Goal: Information Seeking & Learning: Learn about a topic

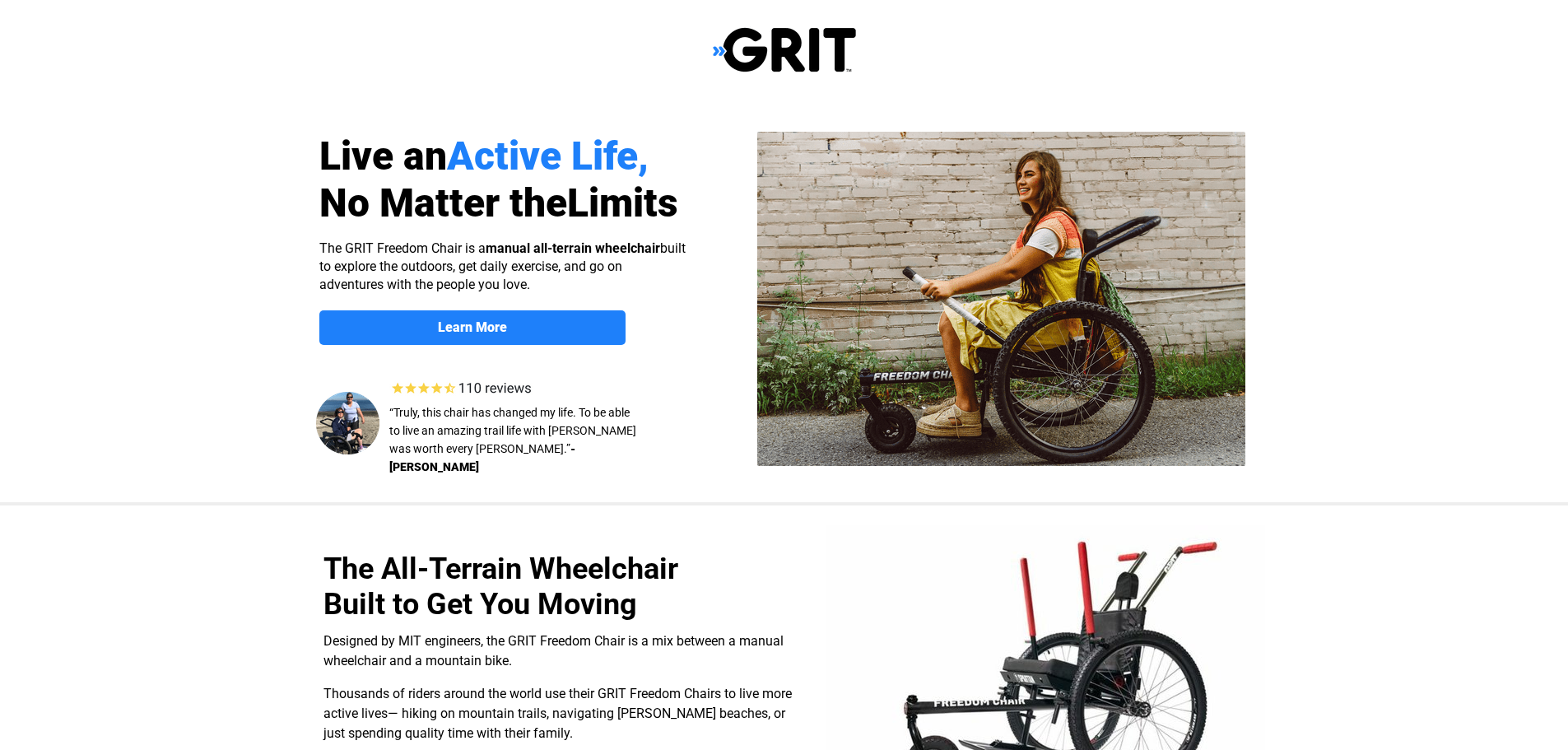
select select "CA"
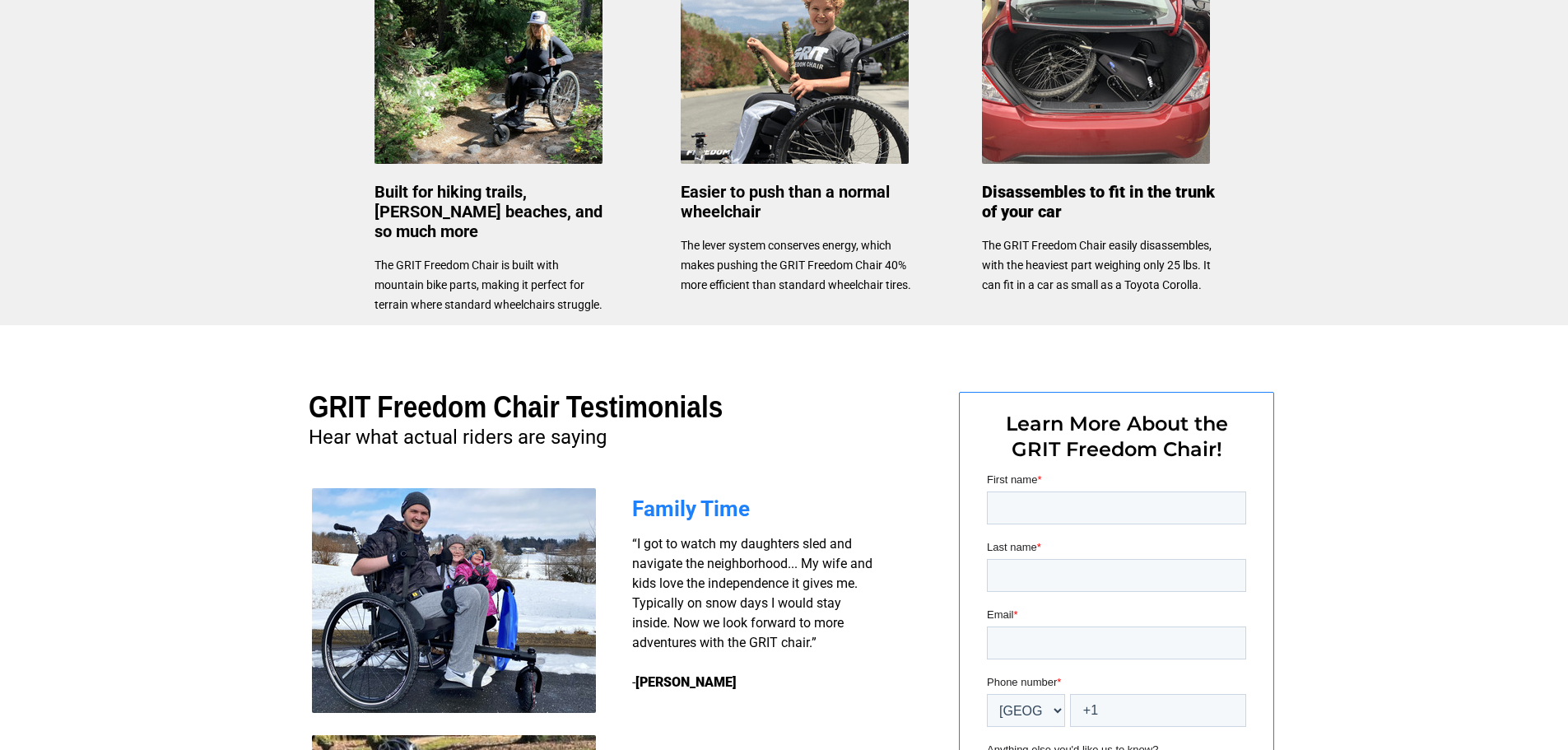
scroll to position [906, 0]
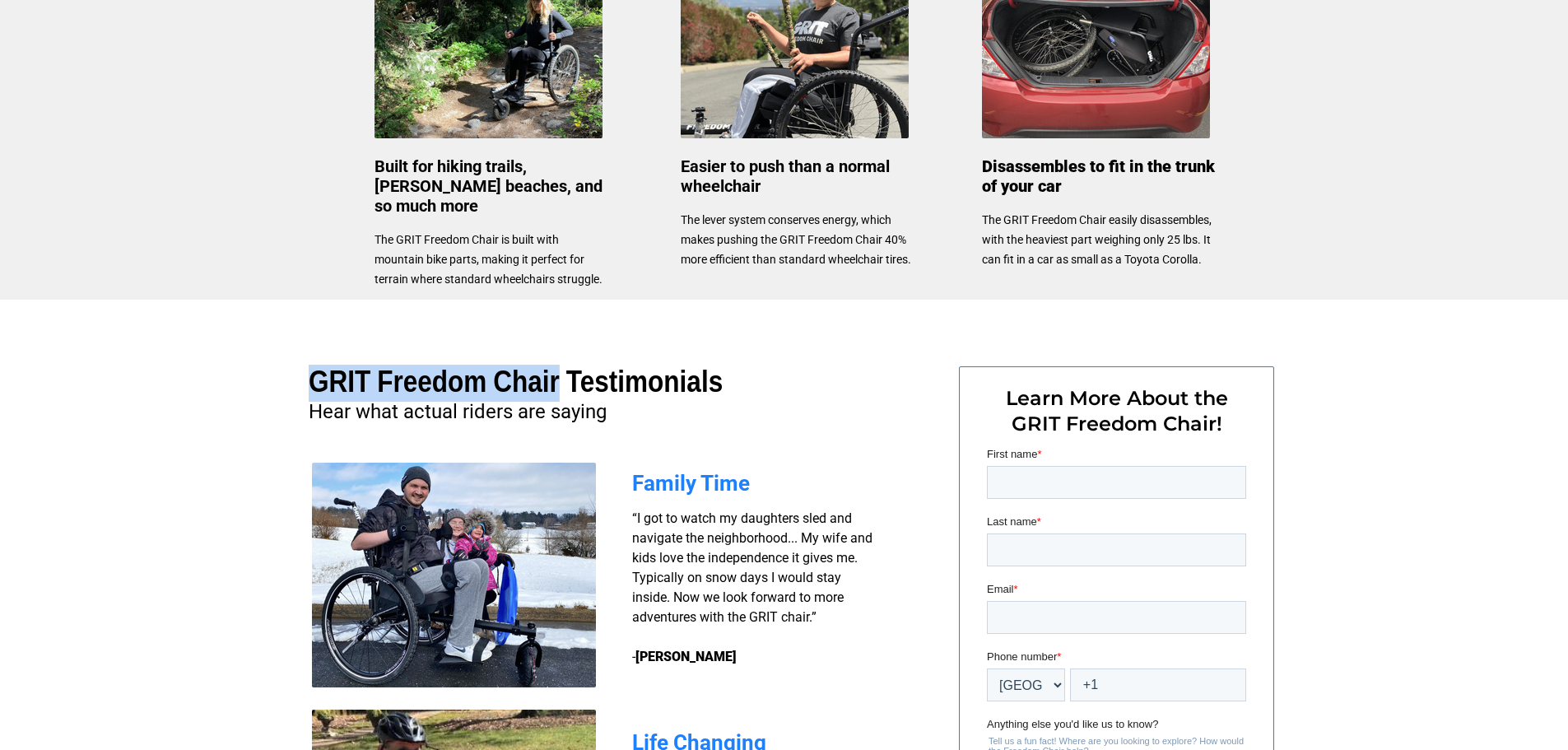
drag, startPoint x: 616, startPoint y: 377, endPoint x: 316, endPoint y: 381, distance: 300.0
click at [316, 381] on h1 "GRIT Freedom Chair Testimonials" at bounding box center [535, 384] width 452 height 35
copy span "GRIT Freedom Chair"
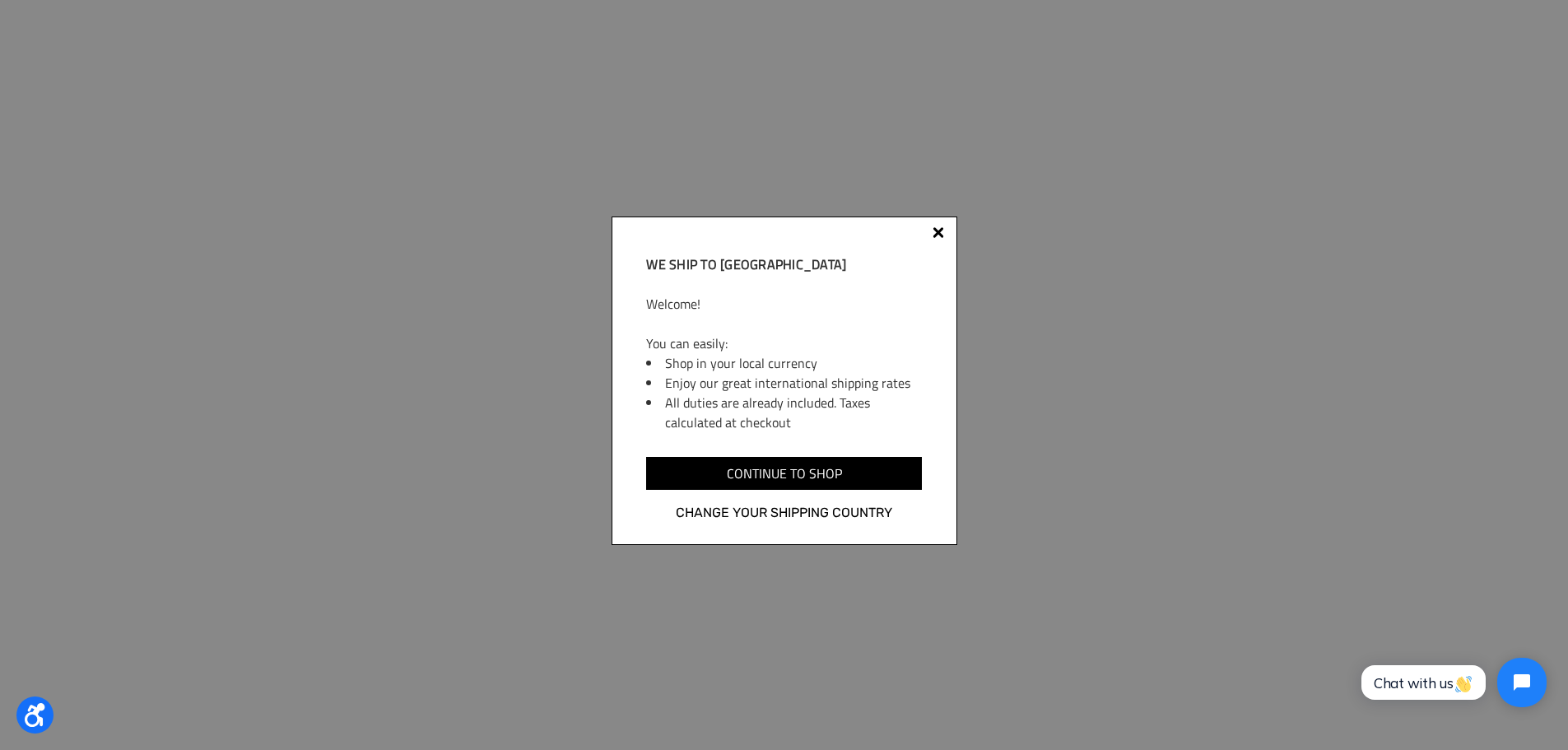
click at [939, 230] on div at bounding box center [939, 233] width 11 height 11
